Goal: Register for event/course

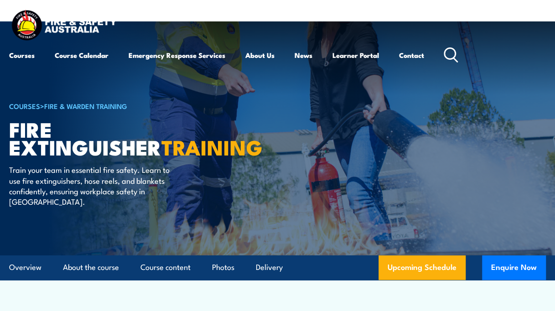
click at [75, 53] on link "Course Calendar" at bounding box center [82, 55] width 54 height 22
click at [72, 55] on link "Course Calendar" at bounding box center [82, 55] width 54 height 22
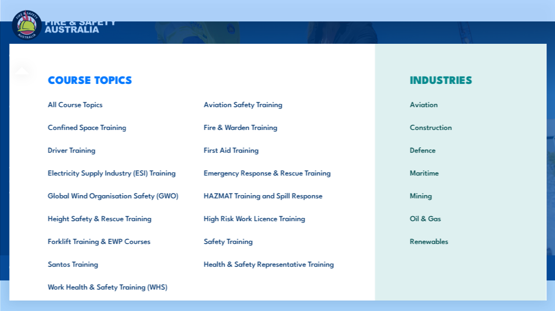
click at [223, 154] on link "First Aid Training" at bounding box center [268, 149] width 156 height 23
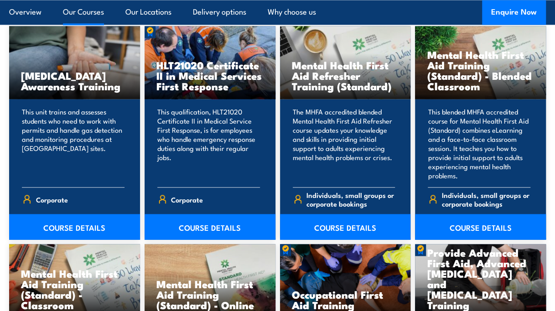
scroll to position [724, 0]
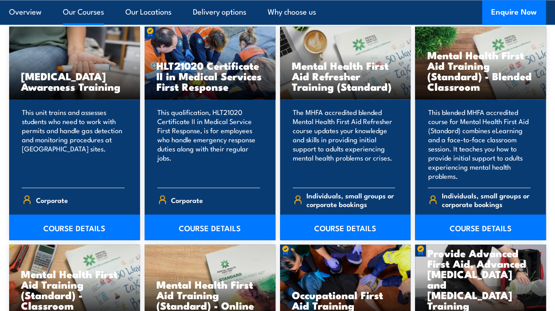
drag, startPoint x: 243, startPoint y: 194, endPoint x: 189, endPoint y: 171, distance: 59.5
click at [189, 171] on p "This qualification, HLT21020 Certificate II in Medical Service First Response, …" at bounding box center [208, 143] width 103 height 73
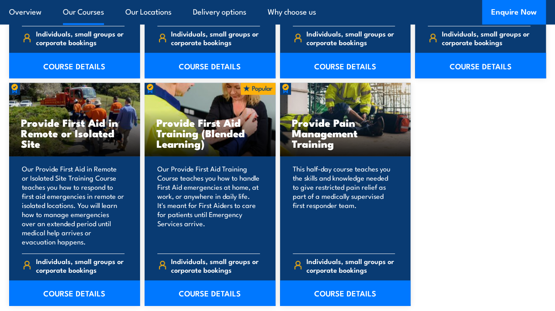
scroll to position [1325, 0]
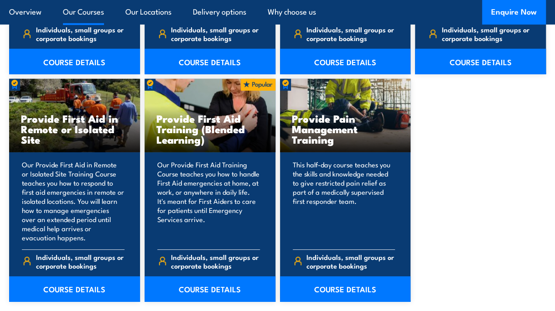
click at [202, 289] on link "COURSE DETAILS" at bounding box center [210, 289] width 131 height 26
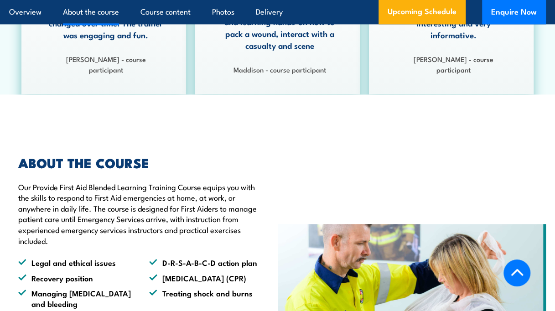
scroll to position [602, 0]
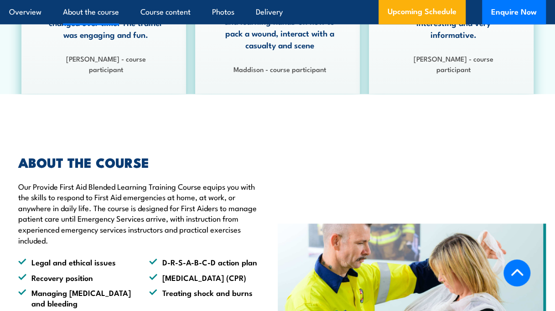
drag, startPoint x: 271, startPoint y: 160, endPoint x: 271, endPoint y: 197, distance: 36.5
click at [271, 197] on div "ABOUT THE COURSE Our Provide First Aid Blended Learning Training Course equips …" at bounding box center [143, 296] width 269 height 326
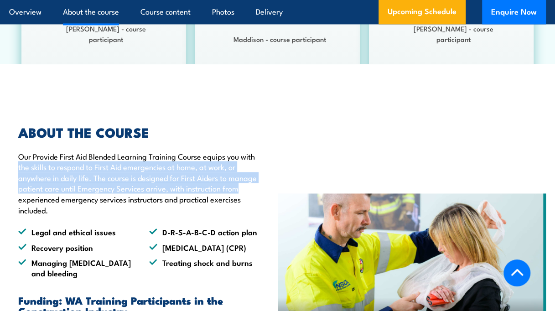
scroll to position [633, 0]
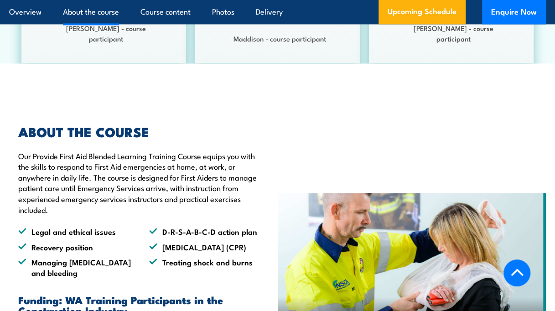
click at [271, 197] on div "ABOUT THE COURSE Our Provide First Aid Blended Learning Training Course equips …" at bounding box center [143, 266] width 269 height 326
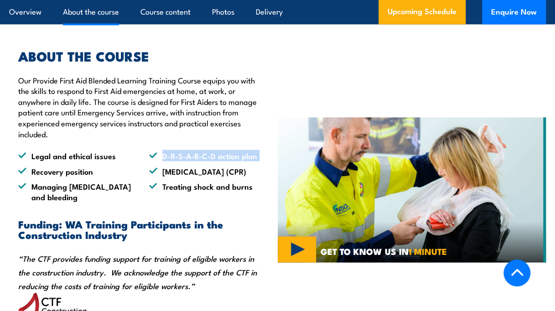
scroll to position [709, 0]
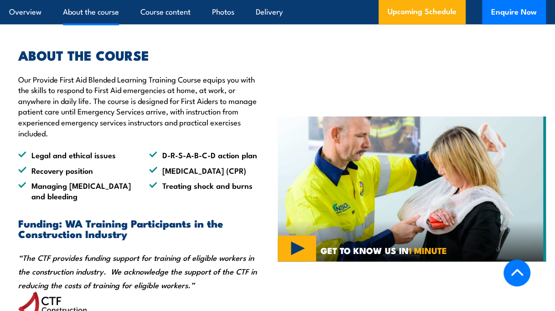
click at [270, 196] on div "ABOUT THE COURSE Our Provide First Aid Blended Learning Training Course equips …" at bounding box center [143, 189] width 269 height 326
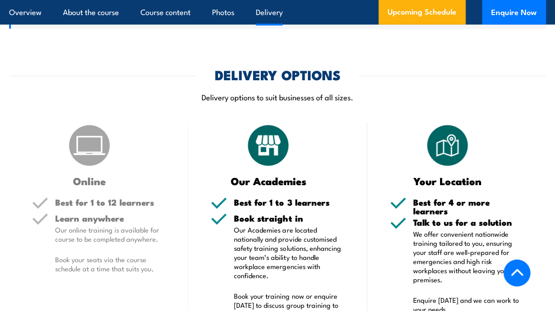
scroll to position [1404, 0]
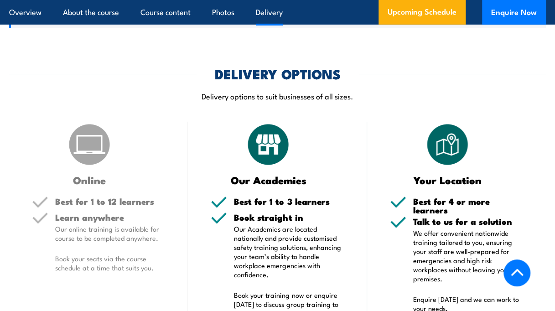
click at [411, 12] on link "Upcoming Schedule" at bounding box center [421, 12] width 87 height 25
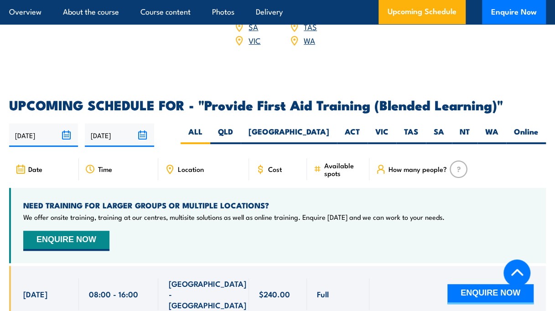
scroll to position [1746, 0]
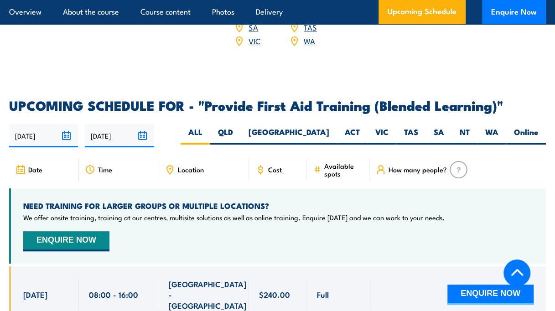
click at [319, 127] on label "[GEOGRAPHIC_DATA]" at bounding box center [289, 136] width 96 height 18
click at [329, 127] on input "[GEOGRAPHIC_DATA]" at bounding box center [332, 130] width 6 height 6
radio input "true"
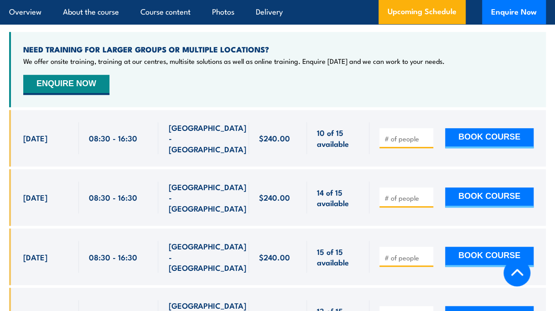
scroll to position [1902, 0]
